Goal: Communication & Community: Answer question/provide support

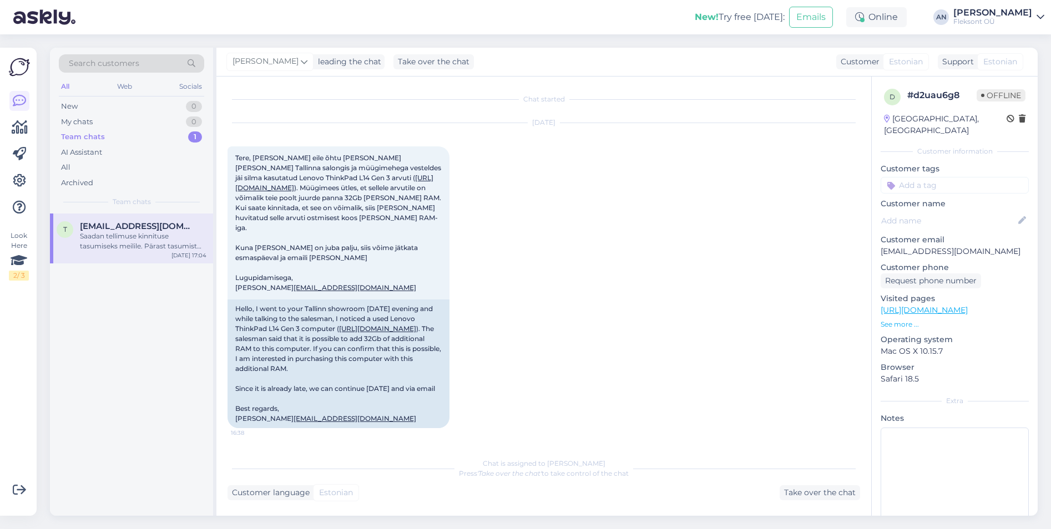
scroll to position [269, 0]
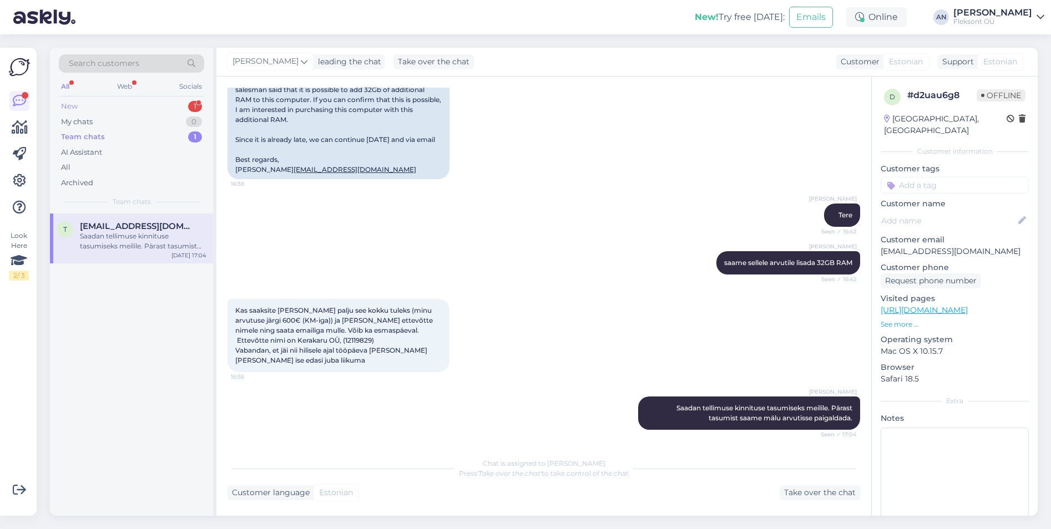
click at [101, 106] on div "New 1" at bounding box center [131, 107] width 145 height 16
click at [132, 230] on span "[PERSON_NAME][EMAIL_ADDRESS][DOMAIN_NAME]" at bounding box center [137, 226] width 115 height 10
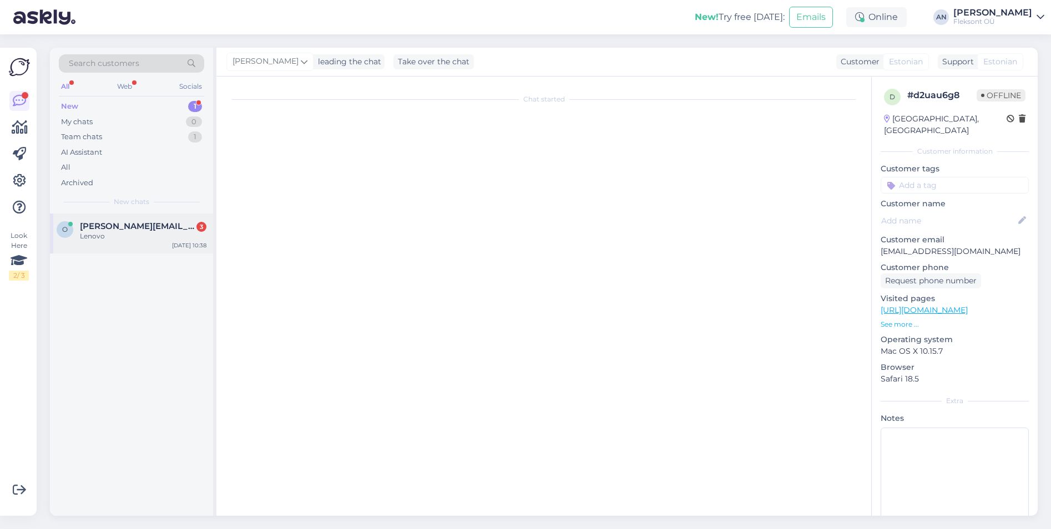
scroll to position [924, 0]
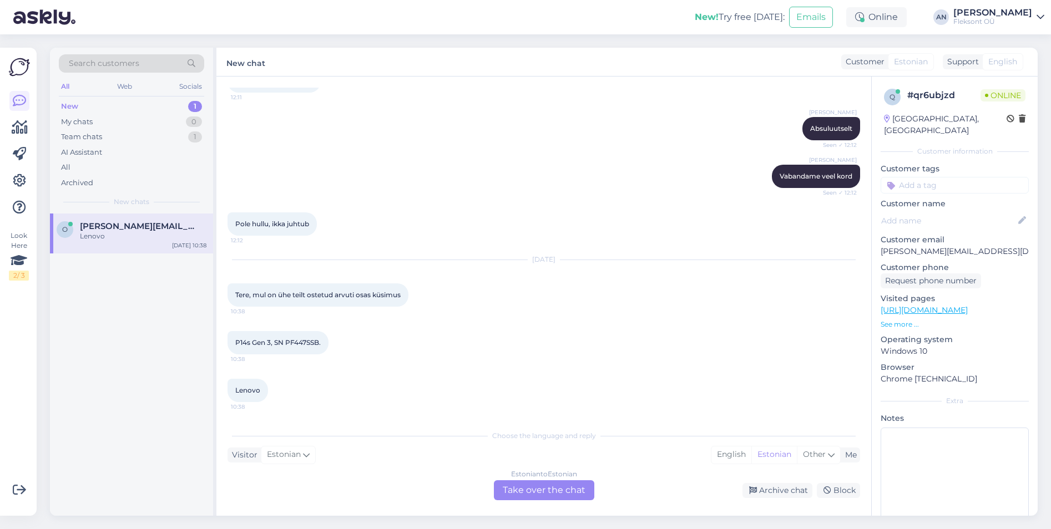
click at [549, 338] on div "P14s Gen 3, SN PF447SSB. 10:38" at bounding box center [544, 343] width 633 height 48
click at [570, 332] on div "P14s Gen 3, SN PF447SSB. 10:38" at bounding box center [544, 343] width 633 height 48
click at [496, 302] on div "[DATE] Tere, mul on ühe teilt ostetud arvuti osas küsimus 10:38" at bounding box center [544, 283] width 633 height 71
drag, startPoint x: 288, startPoint y: 342, endPoint x: 320, endPoint y: 339, distance: 32.4
click at [320, 339] on span "P14s Gen 3, SN PF447SSB." at bounding box center [277, 342] width 85 height 8
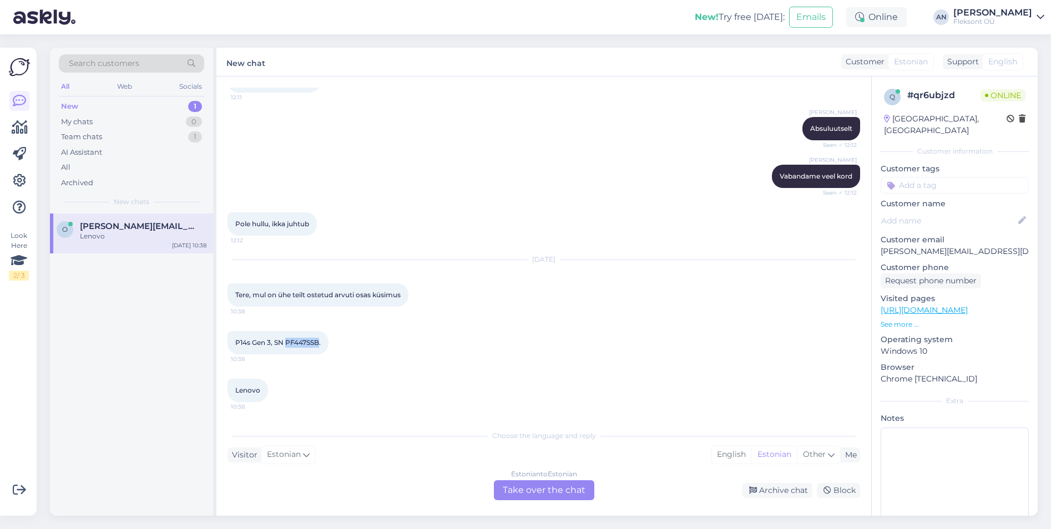
copy span "PF447SSB"
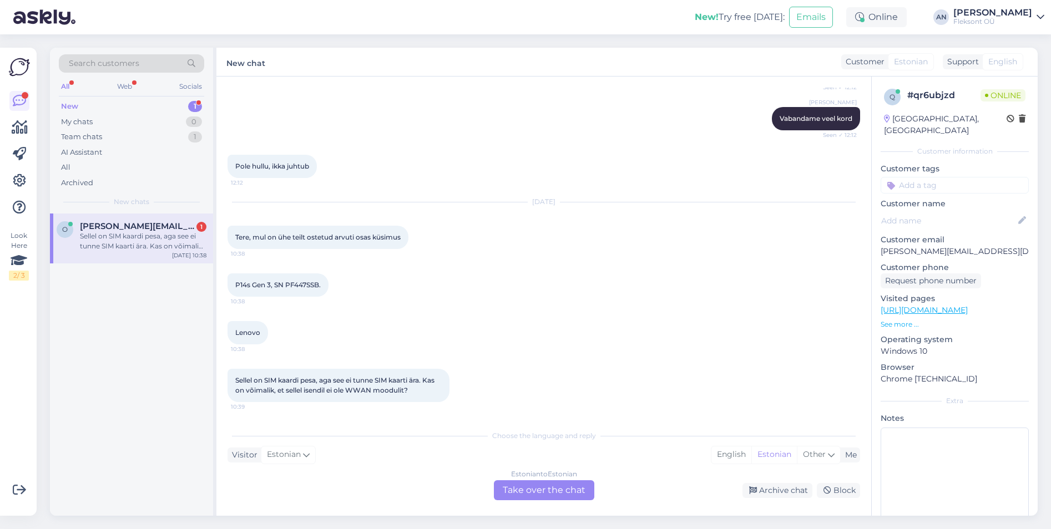
click at [556, 489] on div "Estonian to Estonian Take over the chat" at bounding box center [544, 491] width 100 height 20
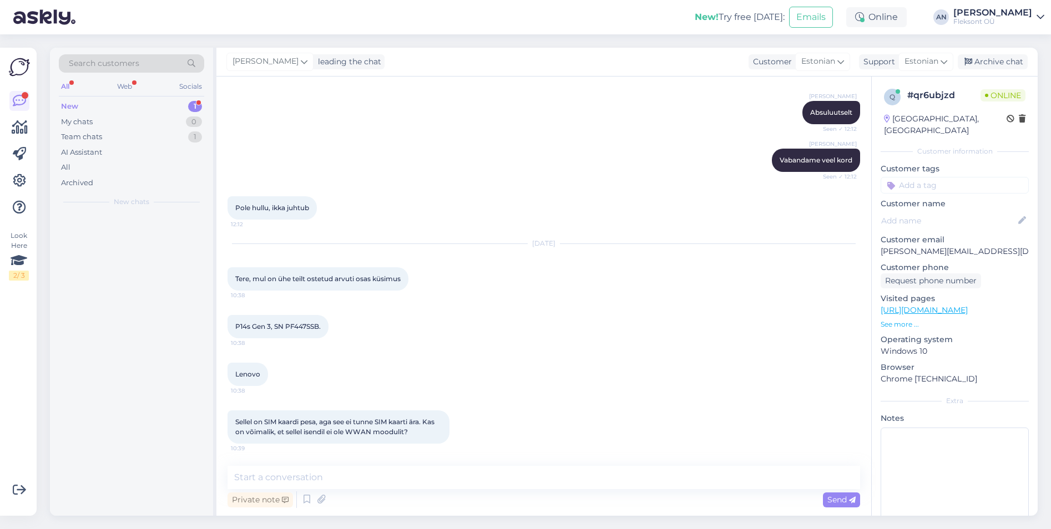
scroll to position [941, 0]
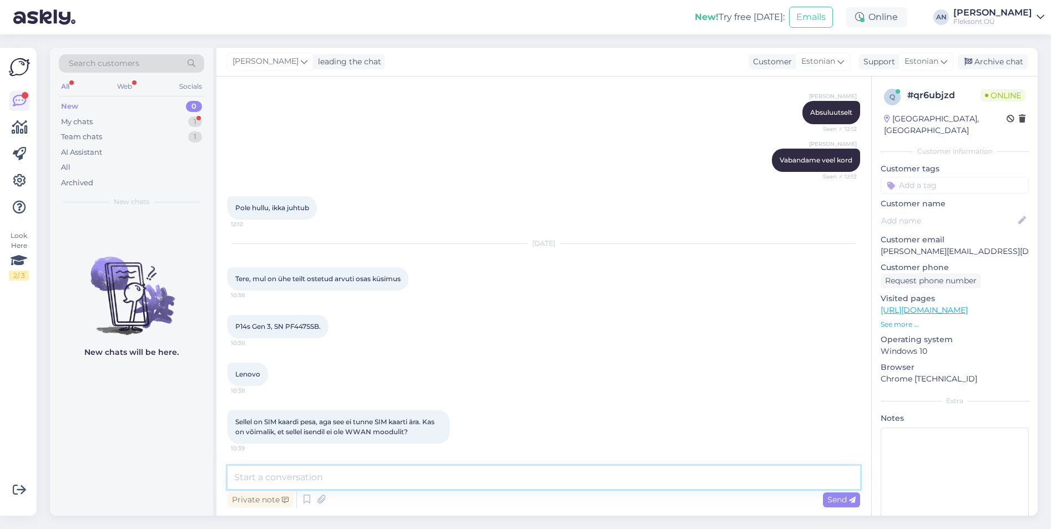
click at [381, 486] on textarea at bounding box center [544, 477] width 633 height 23
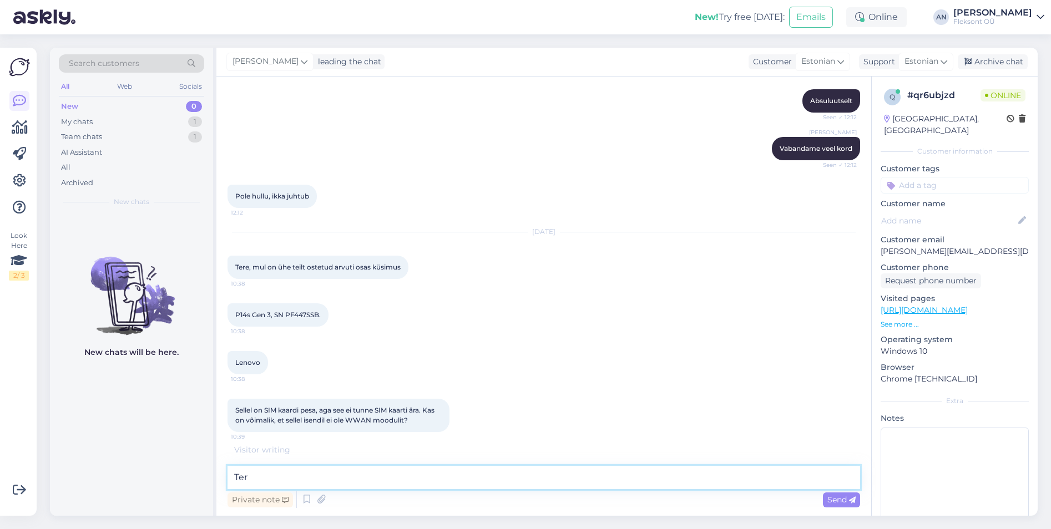
type textarea "Tere"
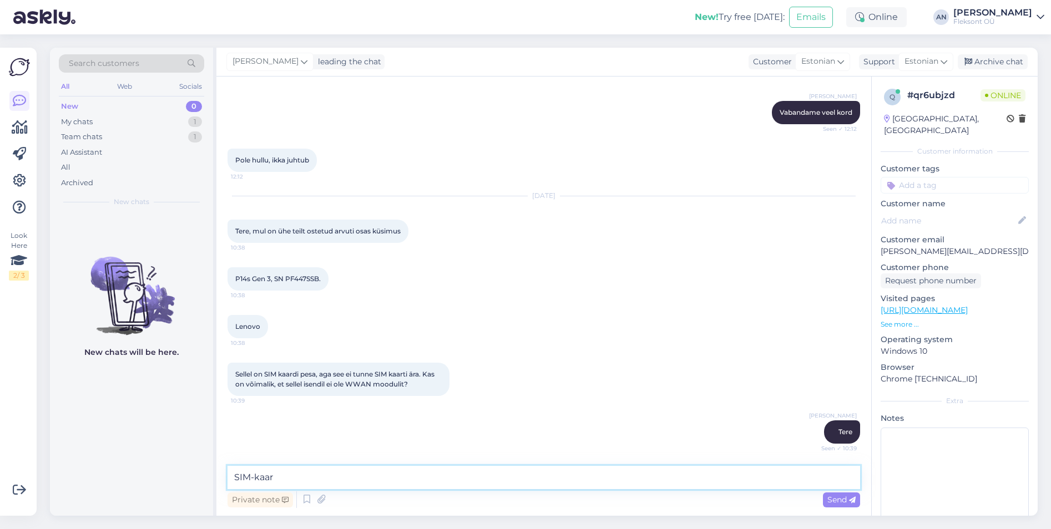
scroll to position [1036, 0]
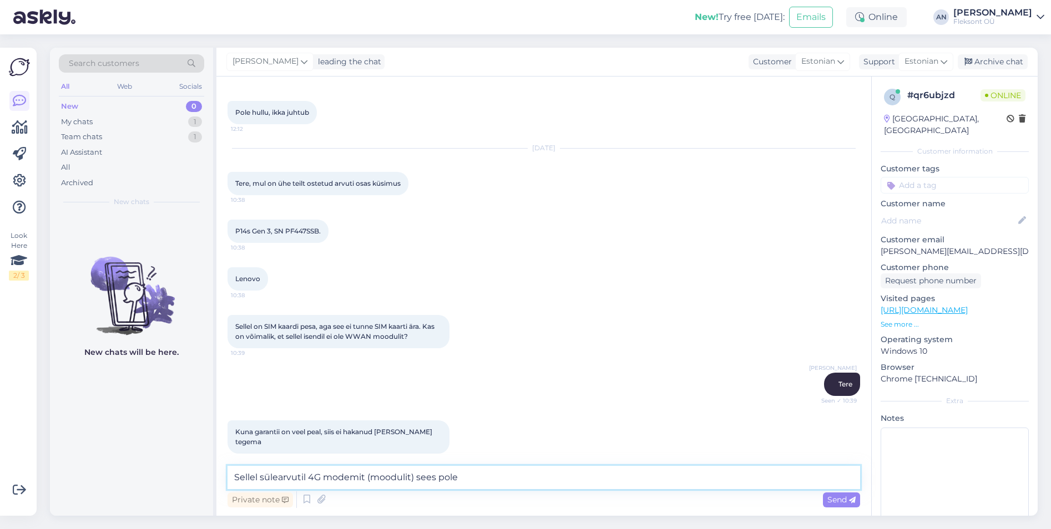
type textarea "Sellel sülearvutil 4G modemit (moodulit) sees pole."
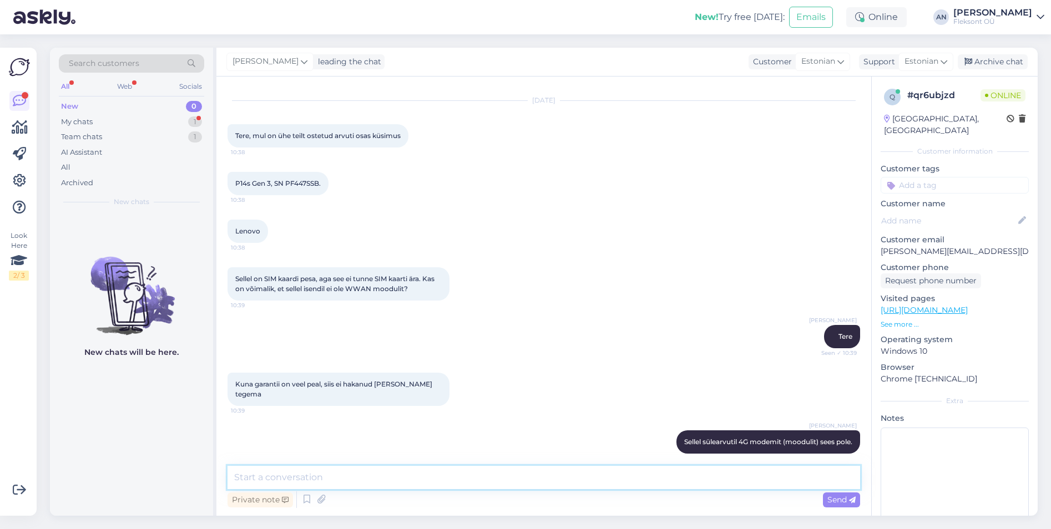
scroll to position [1141, 0]
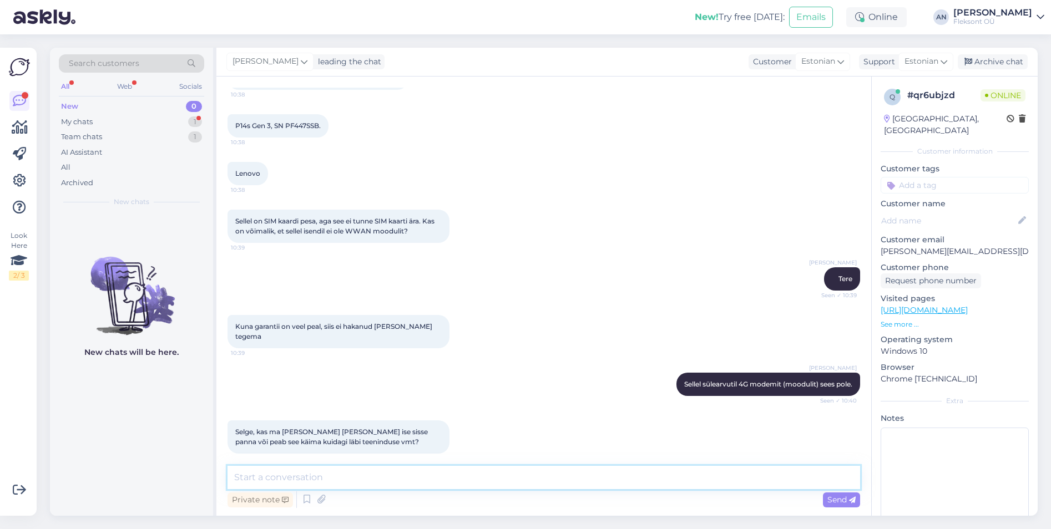
click at [345, 471] on textarea at bounding box center [544, 477] width 633 height 23
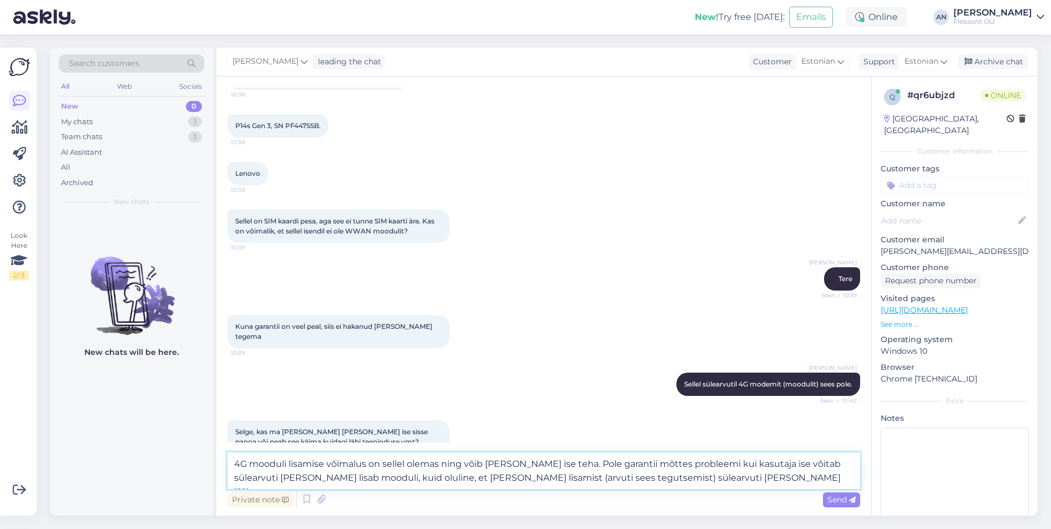
type textarea "4G mooduli lisamise võimalus on sellel olemas ning võib [PERSON_NAME] ise teha.…"
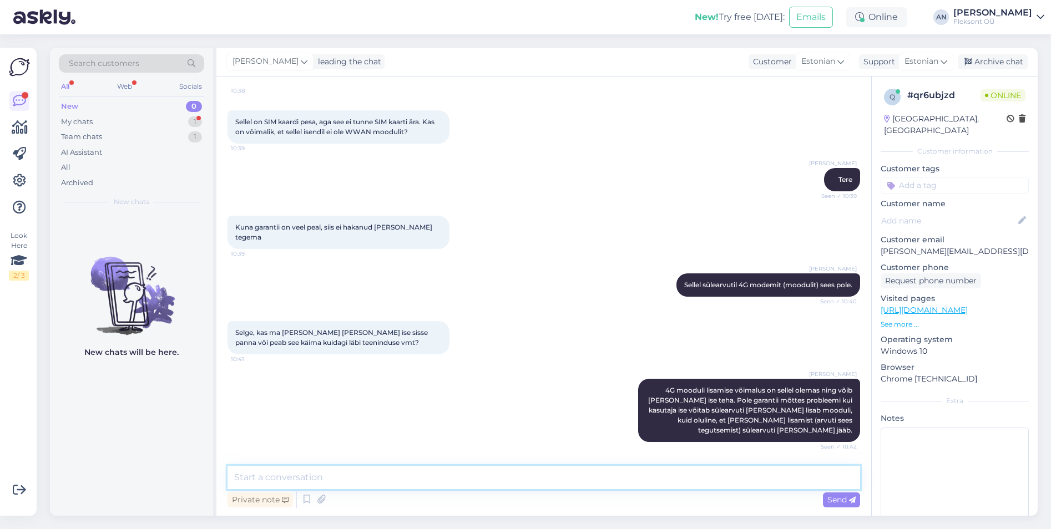
scroll to position [1335, 0]
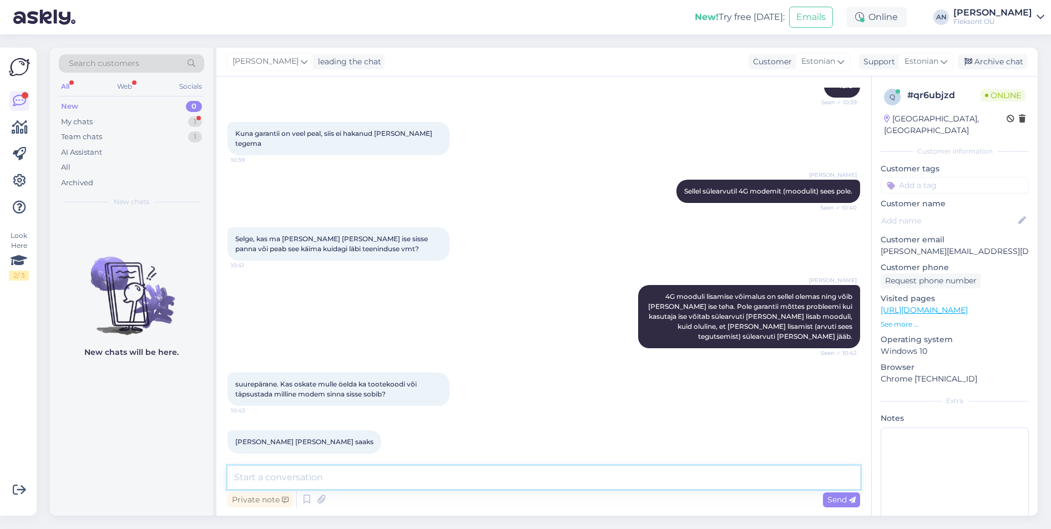
click at [317, 474] on textarea at bounding box center [544, 477] width 633 height 23
paste textarea "[URL][DOMAIN_NAME]"
type textarea "Sobib: [URL][DOMAIN_NAME]"
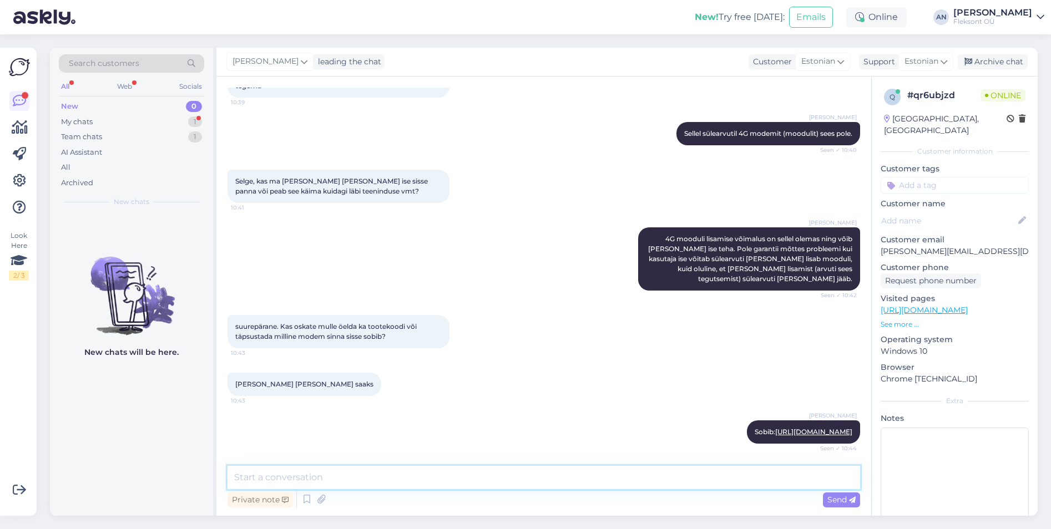
scroll to position [1498, 0]
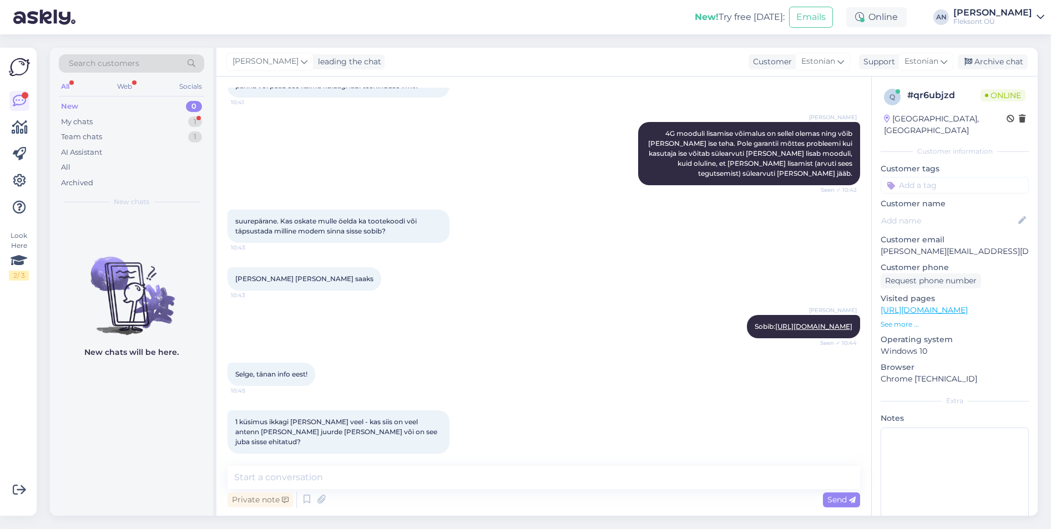
click at [283, 418] on span "1 küsimus ikkagi [PERSON_NAME] veel - kas siis on veel antenn [PERSON_NAME] juu…" at bounding box center [337, 432] width 204 height 28
click at [347, 479] on textarea at bounding box center [544, 477] width 633 height 23
type textarea "K"
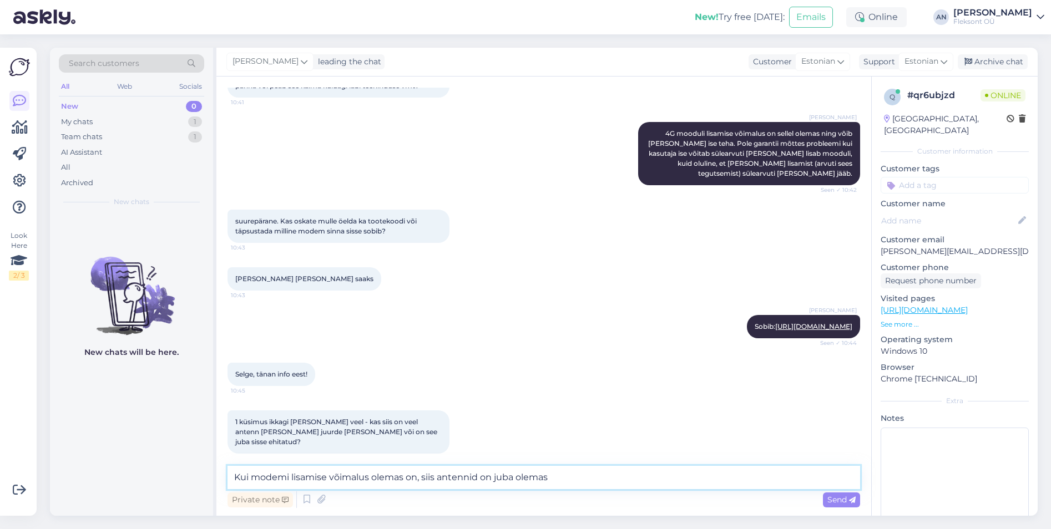
type textarea "Kui modemi lisamise võimalus olemas on, siis antennid on juba olemas."
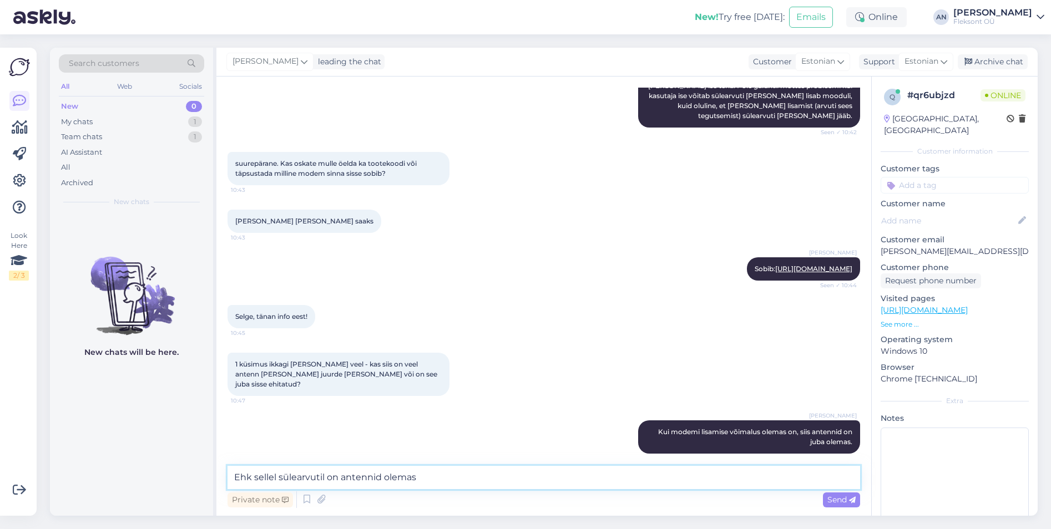
type textarea "Ehk sellel sülearvutil on antennid olemas."
